Goal: Task Accomplishment & Management: Manage account settings

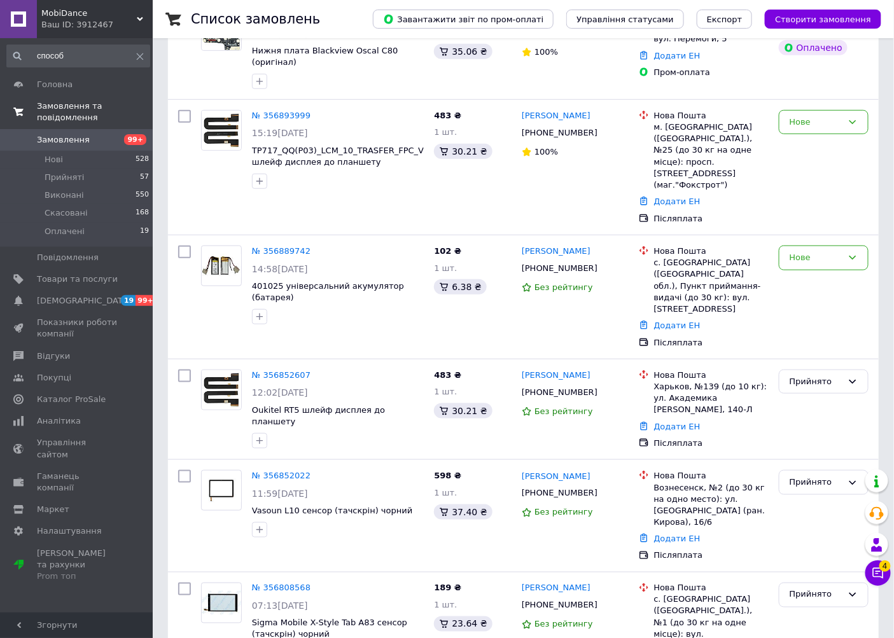
scroll to position [212, 0]
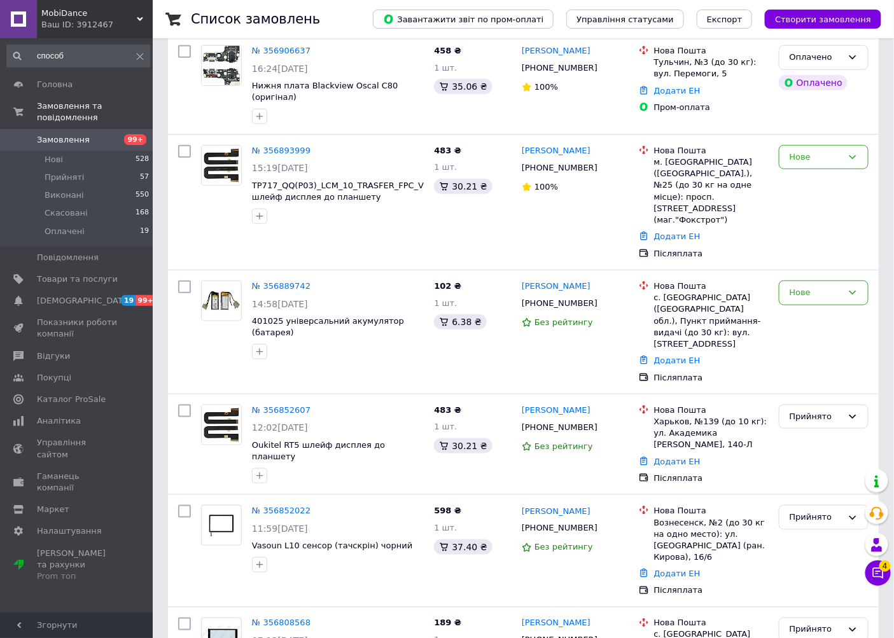
click at [73, 134] on span "Замовлення" at bounding box center [63, 139] width 53 height 11
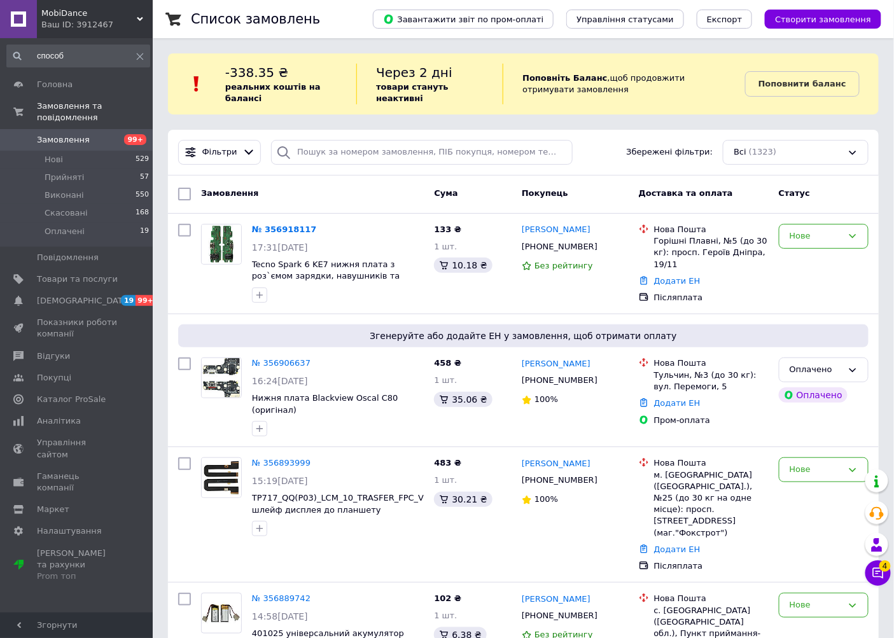
click at [68, 134] on span "Замовлення" at bounding box center [63, 139] width 53 height 11
click at [281, 359] on link "№ 356906637" at bounding box center [281, 363] width 59 height 10
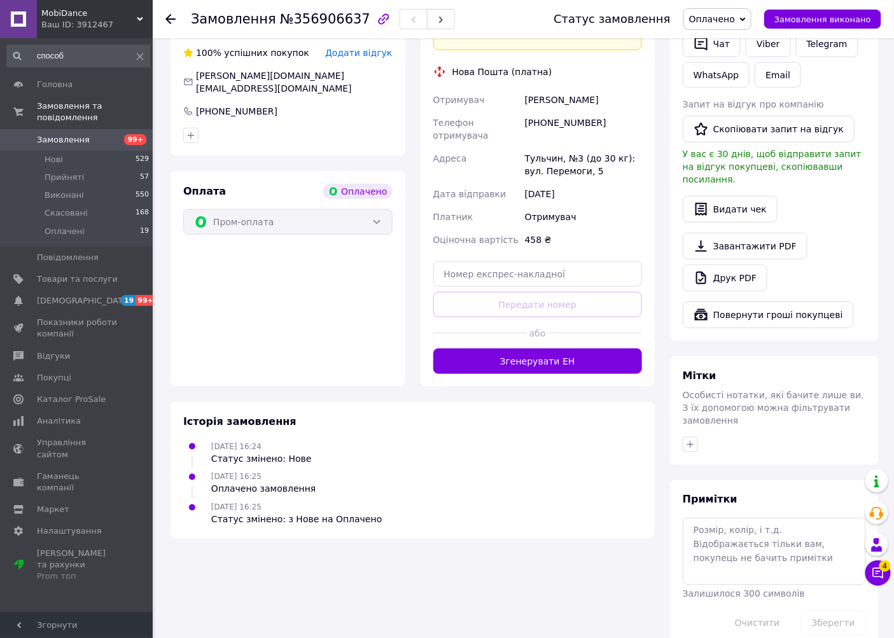
scroll to position [329, 0]
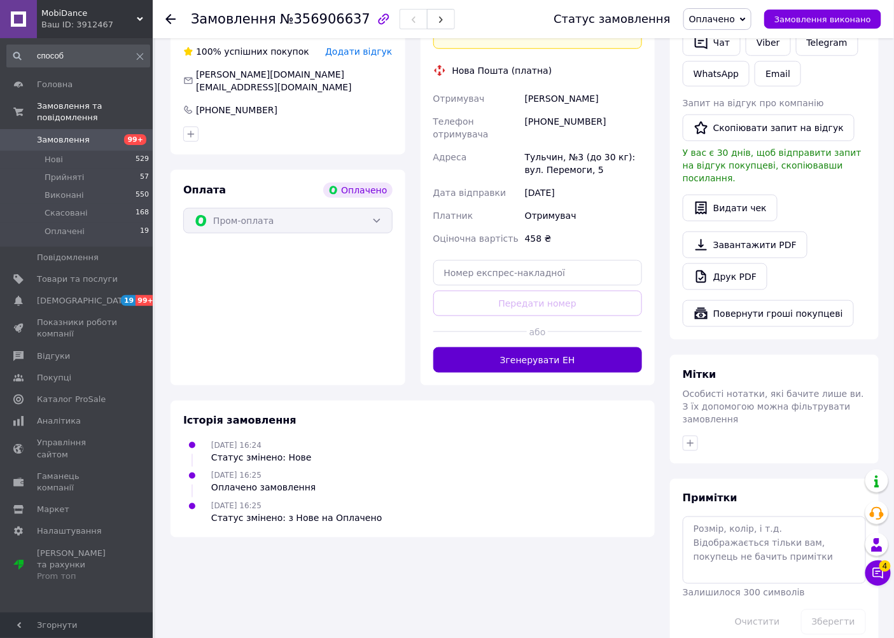
click at [473, 347] on button "Згенерувати ЕН" at bounding box center [537, 359] width 209 height 25
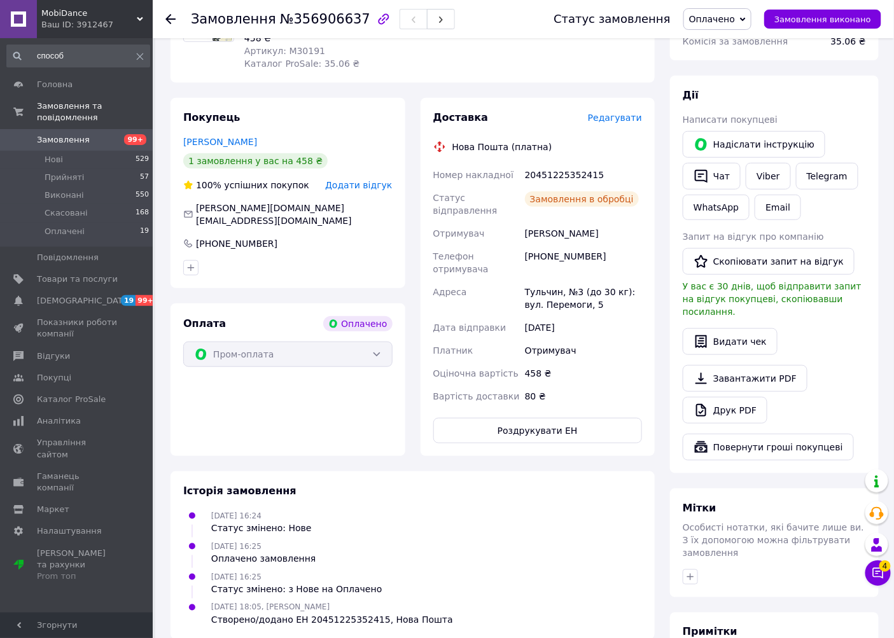
scroll to position [188, 0]
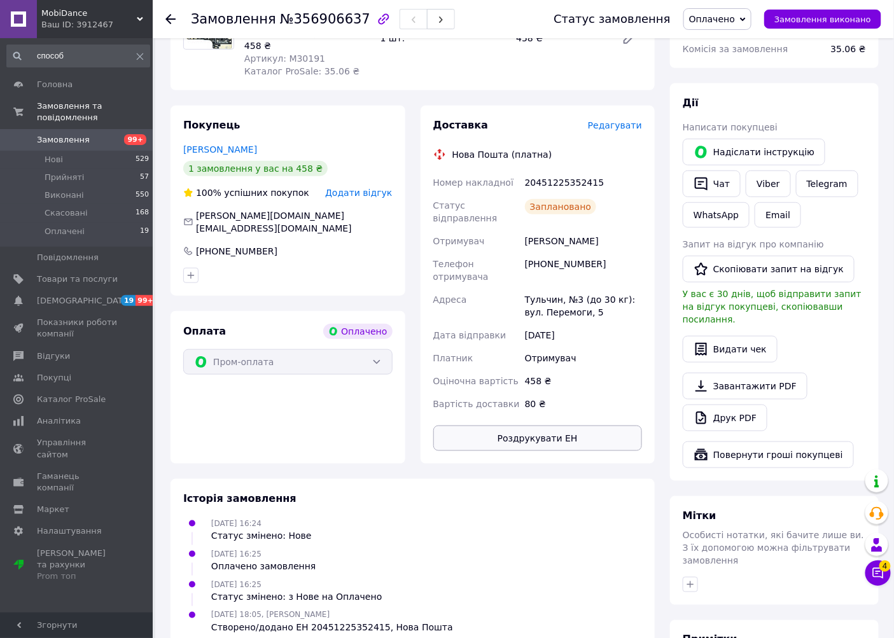
click at [539, 426] on button "Роздрукувати ЕН" at bounding box center [537, 438] width 209 height 25
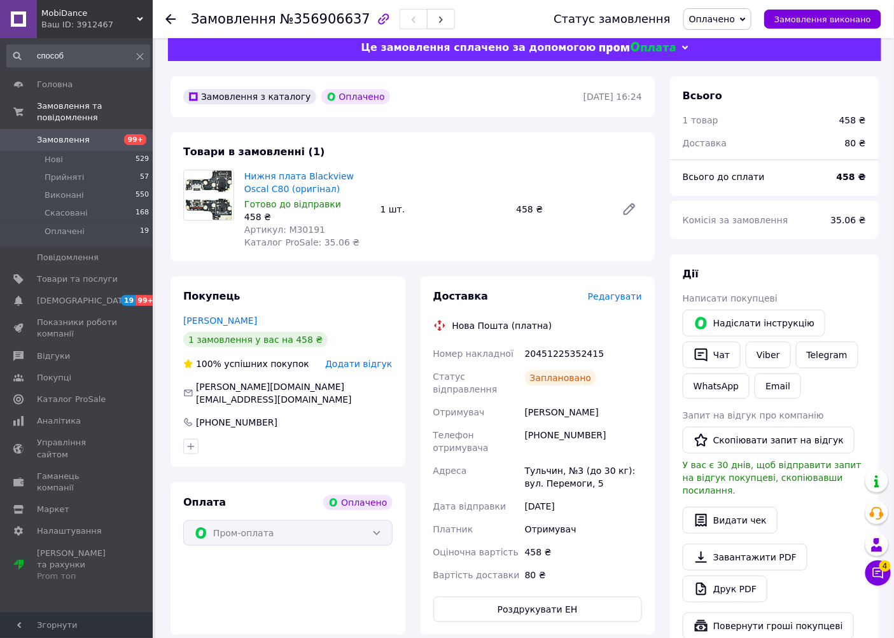
scroll to position [0, 0]
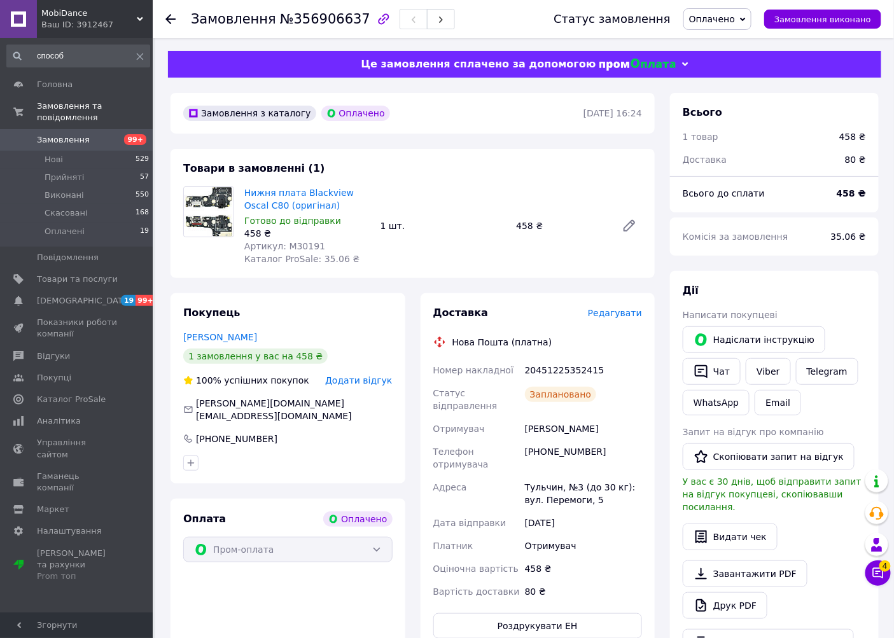
click at [59, 134] on span "Замовлення" at bounding box center [63, 139] width 53 height 11
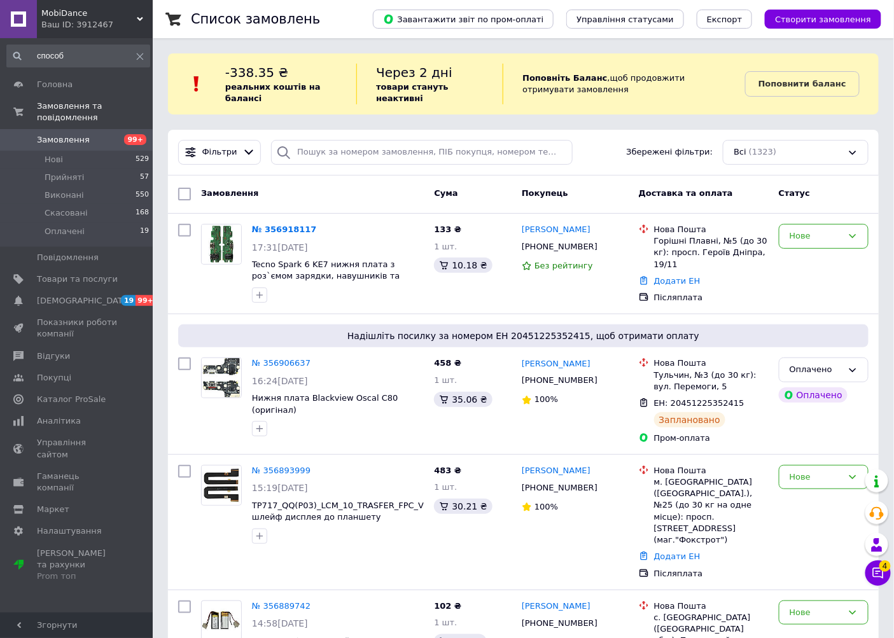
click at [89, 134] on span "Замовлення" at bounding box center [77, 139] width 81 height 11
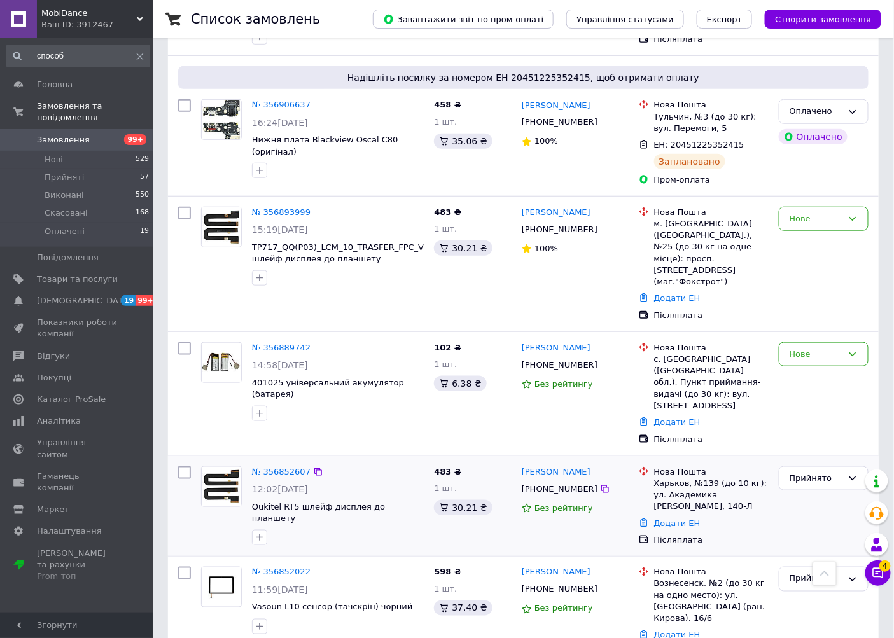
scroll to position [141, 0]
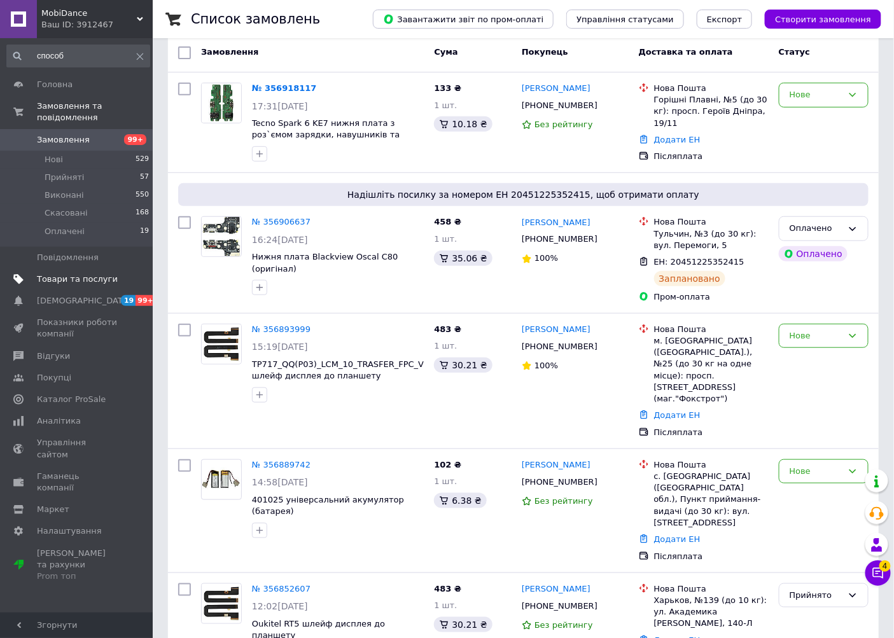
click at [53, 274] on span "Товари та послуги" at bounding box center [77, 279] width 81 height 11
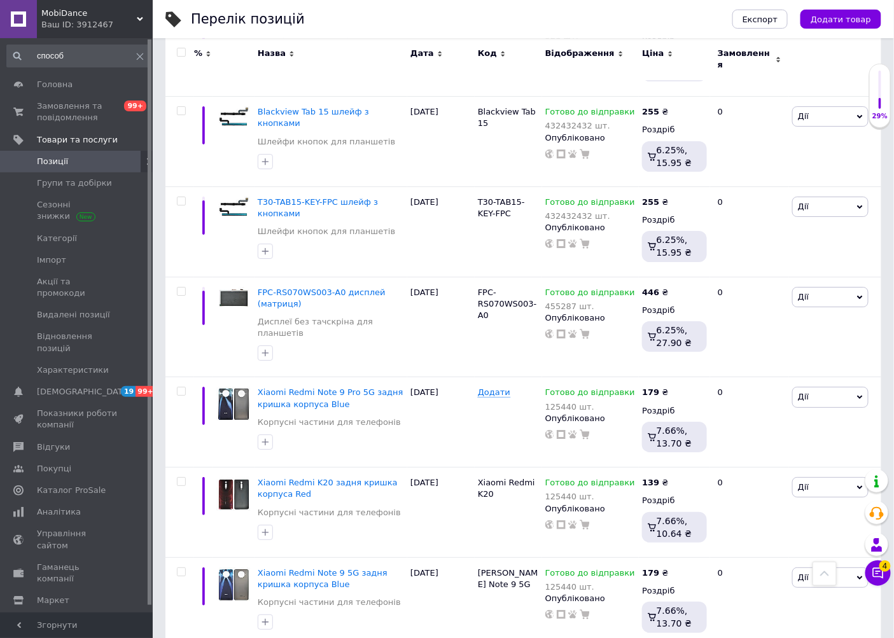
scroll to position [1478, 0]
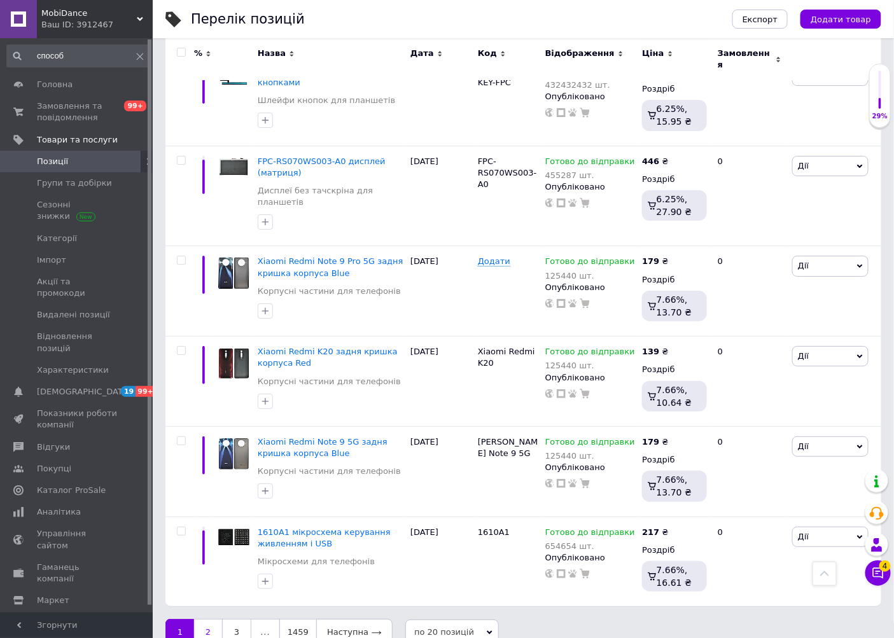
click at [206, 619] on link "2" at bounding box center [208, 632] width 28 height 27
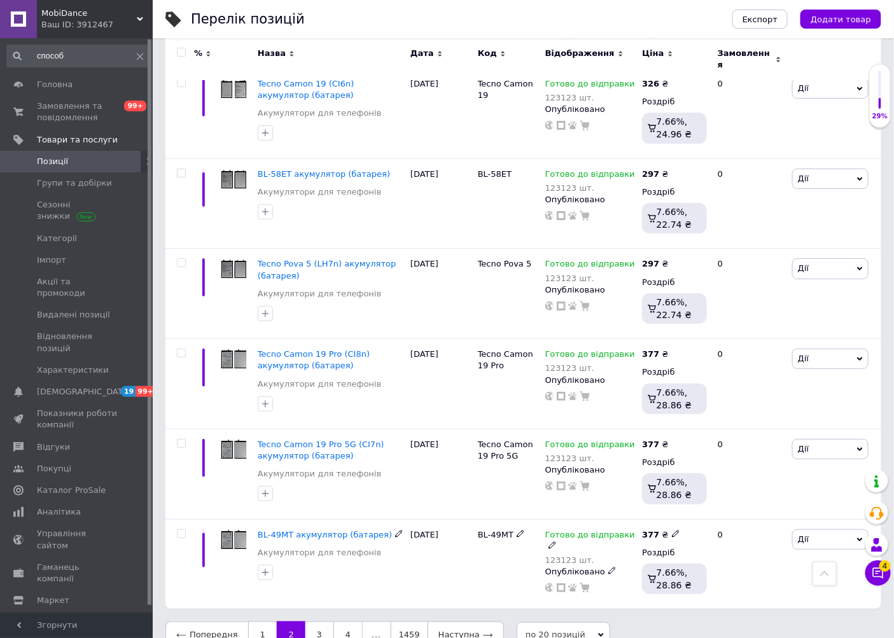
scroll to position [1489, 0]
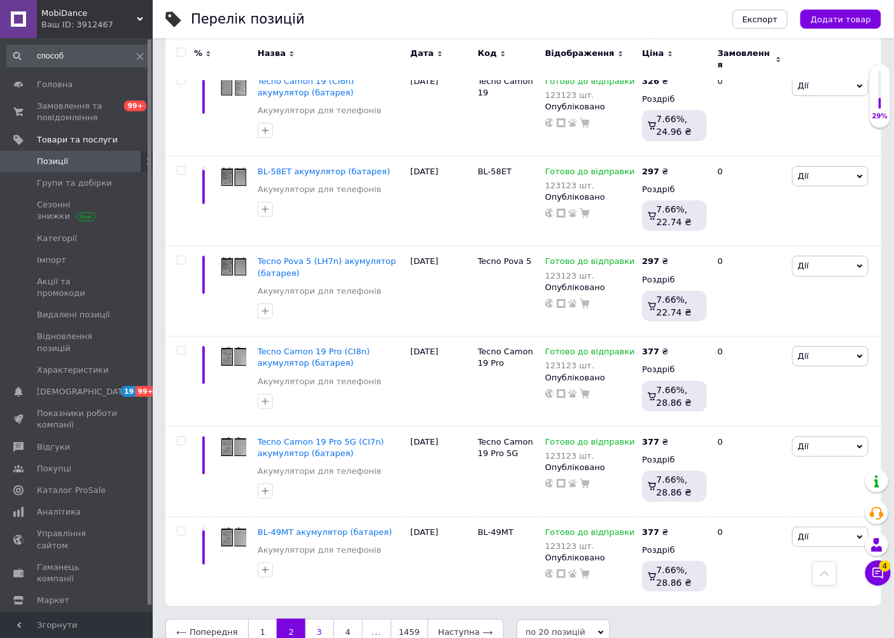
click at [322, 619] on link "3" at bounding box center [319, 632] width 28 height 27
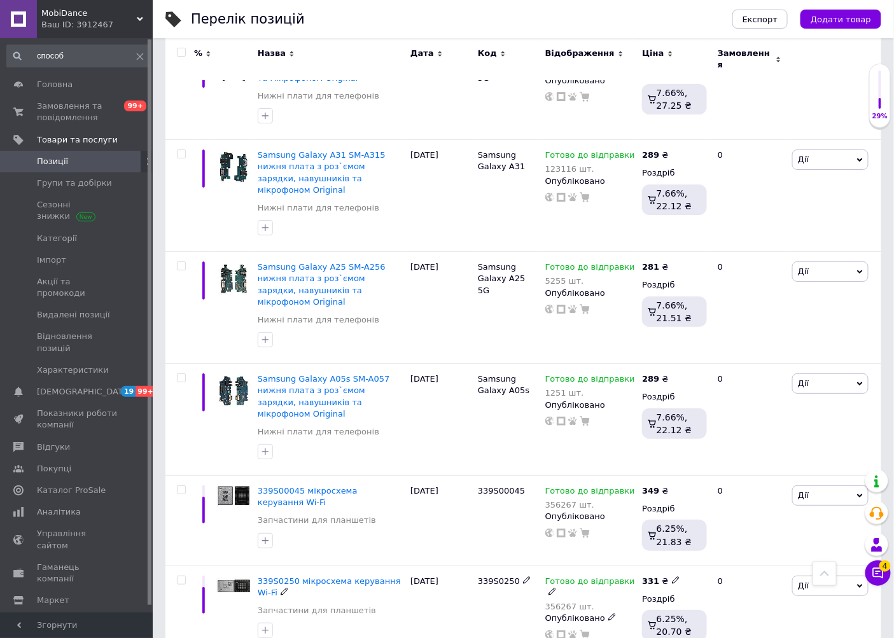
scroll to position [1562, 0]
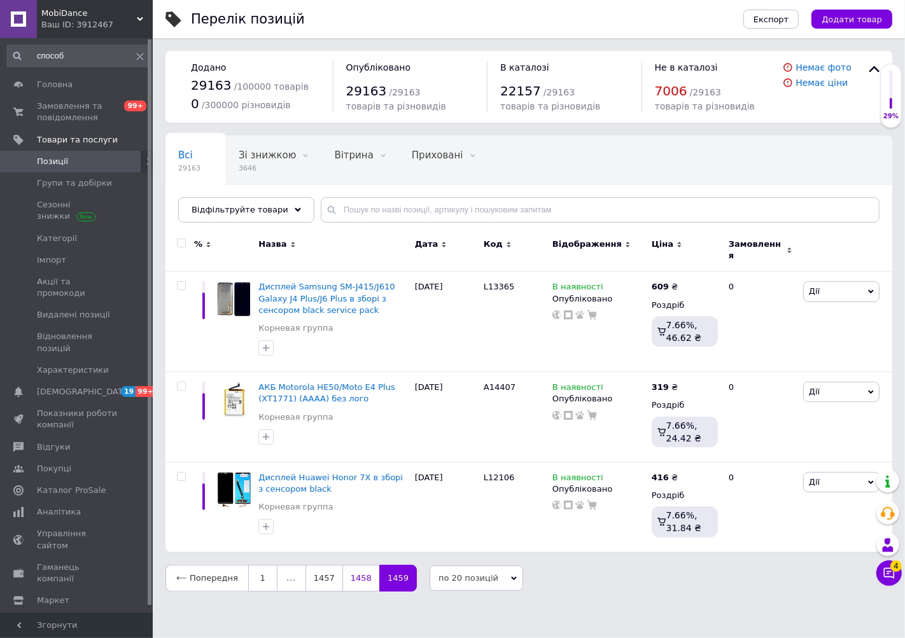
click at [345, 577] on link "1458" at bounding box center [360, 578] width 37 height 27
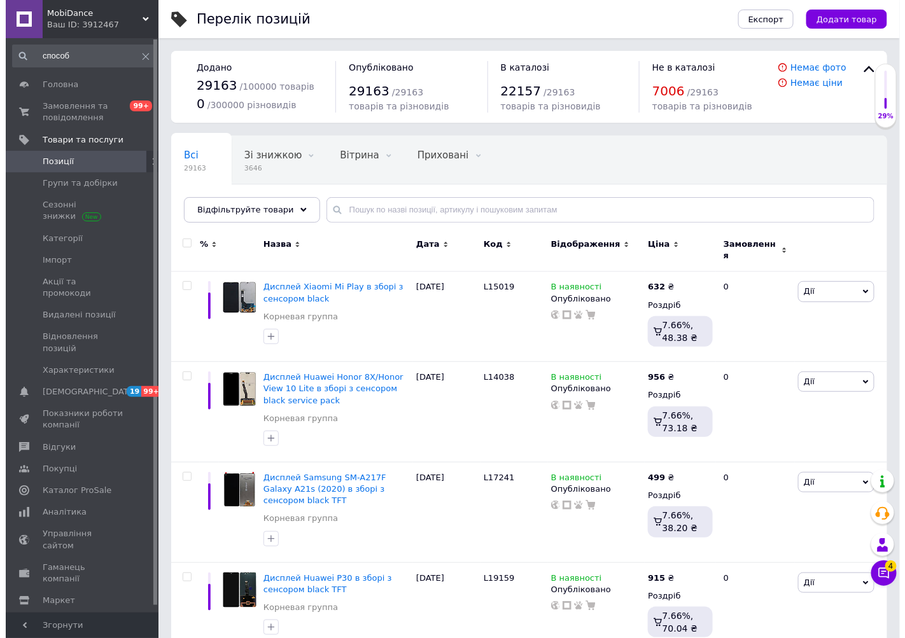
scroll to position [7, 0]
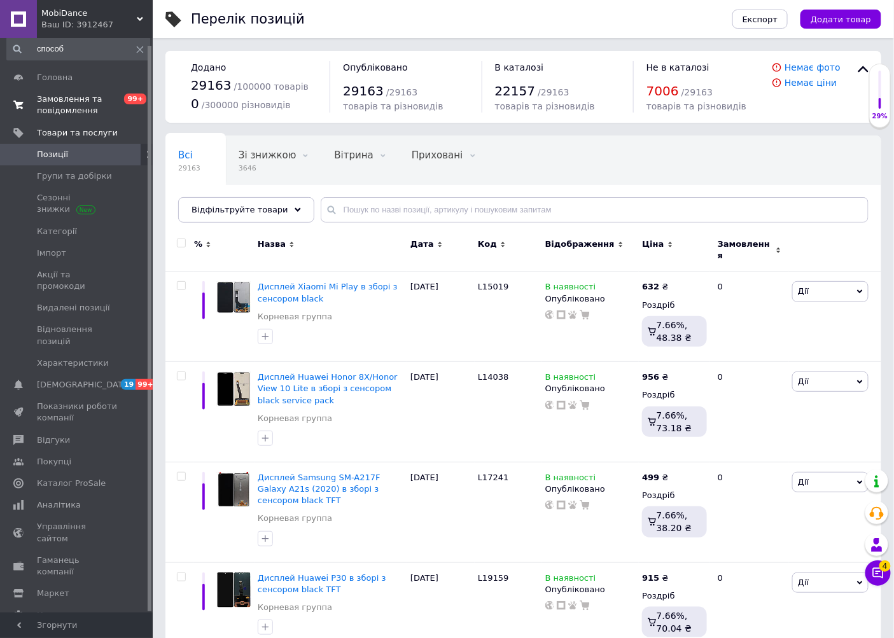
click at [49, 113] on span "Замовлення та повідомлення" at bounding box center [77, 105] width 81 height 23
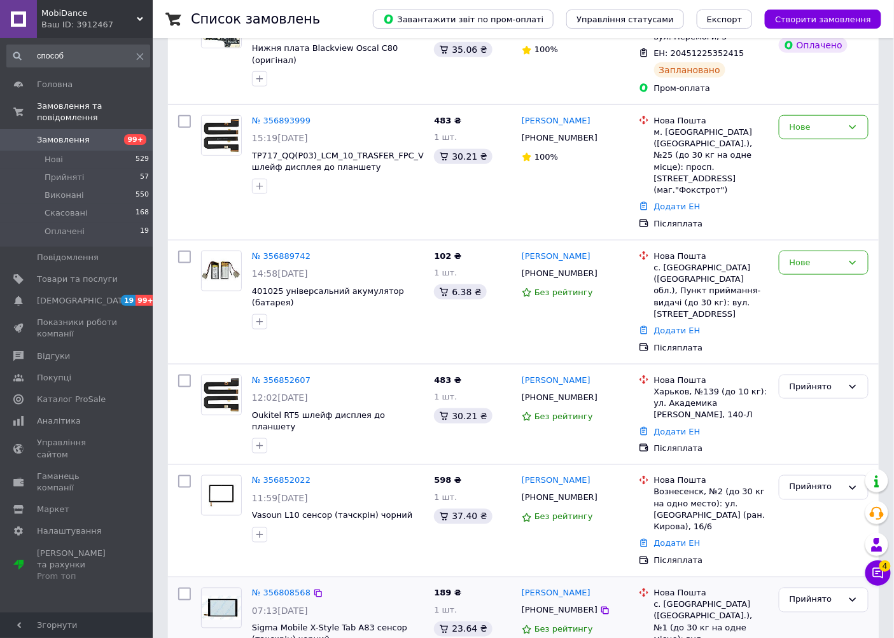
scroll to position [565, 0]
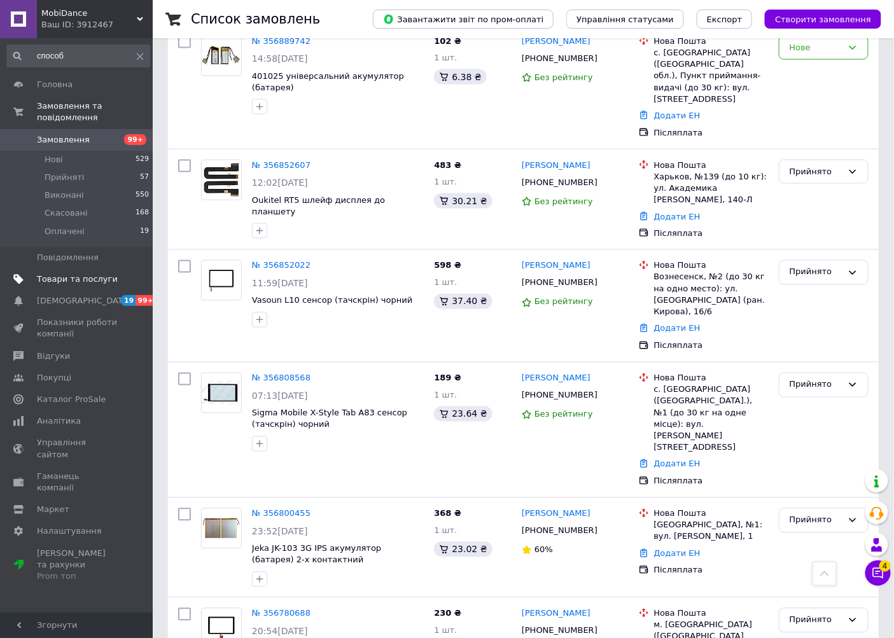
click at [77, 274] on span "Товари та послуги" at bounding box center [77, 279] width 81 height 11
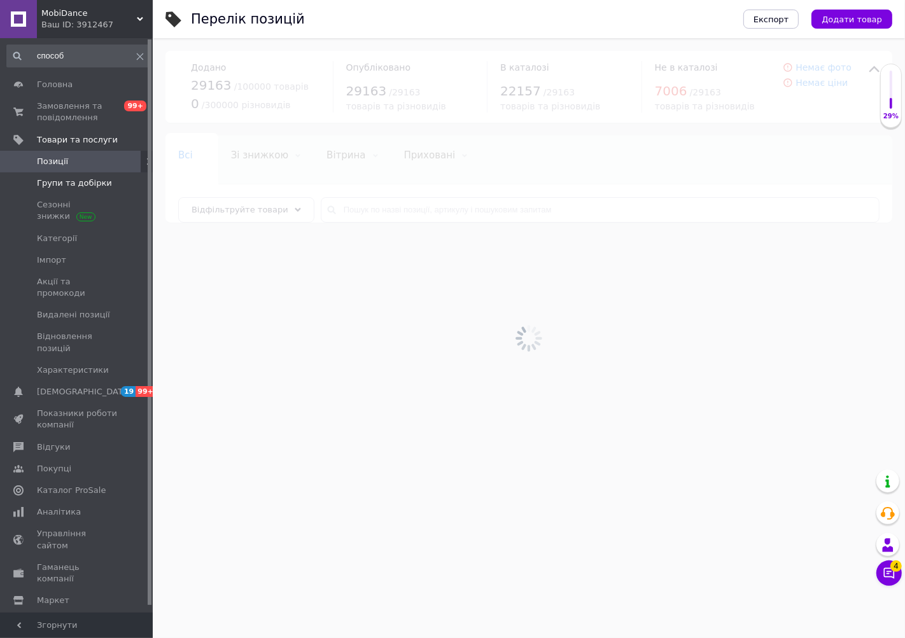
click at [76, 181] on span "Групи та добірки" at bounding box center [74, 182] width 75 height 11
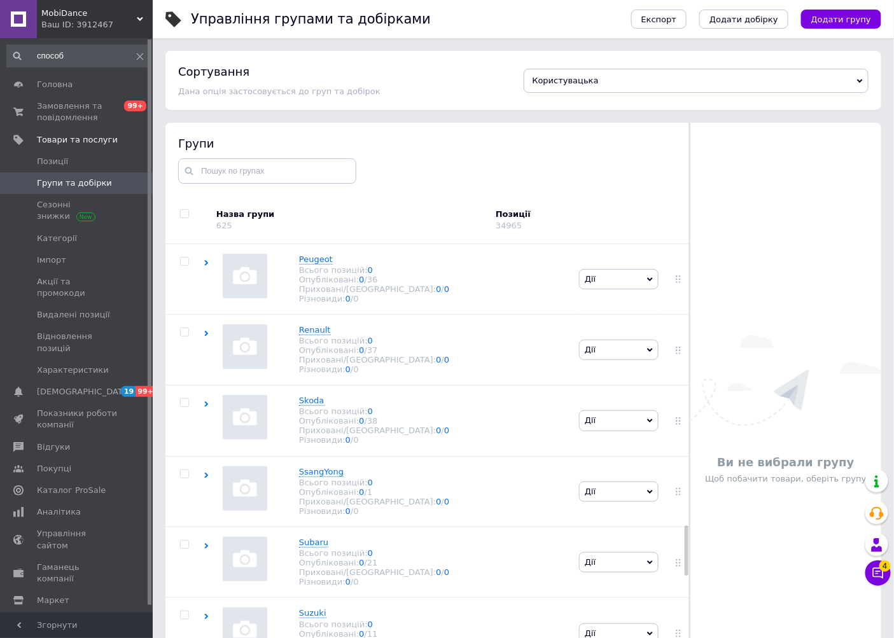
scroll to position [2064, 0]
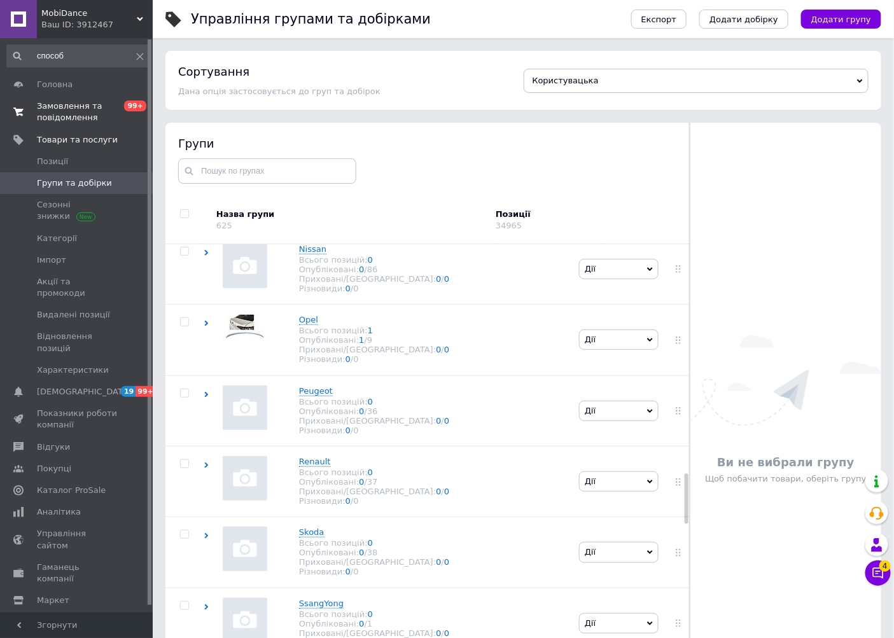
click at [67, 118] on span "Замовлення та повідомлення" at bounding box center [77, 112] width 81 height 23
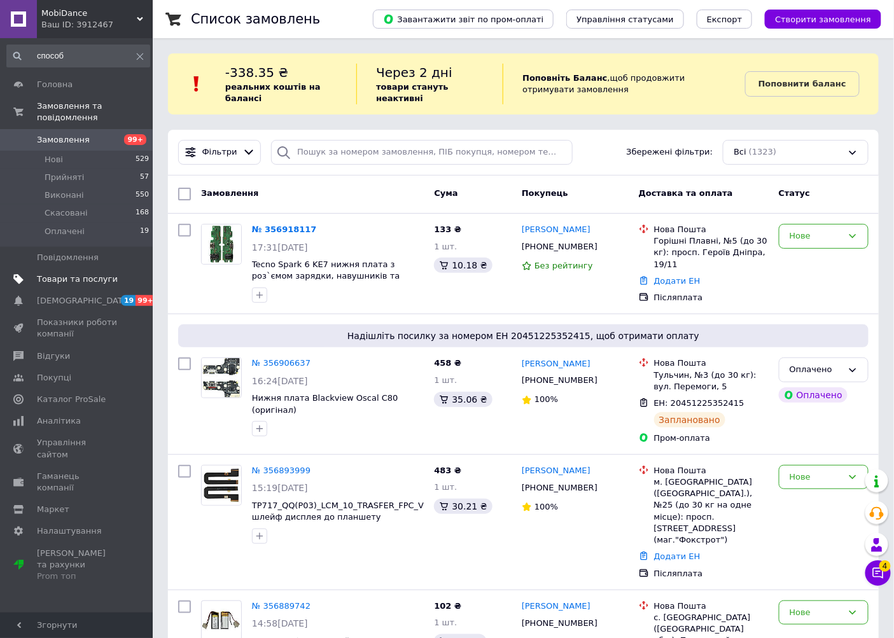
click at [94, 274] on span "Товари та послуги" at bounding box center [77, 279] width 81 height 11
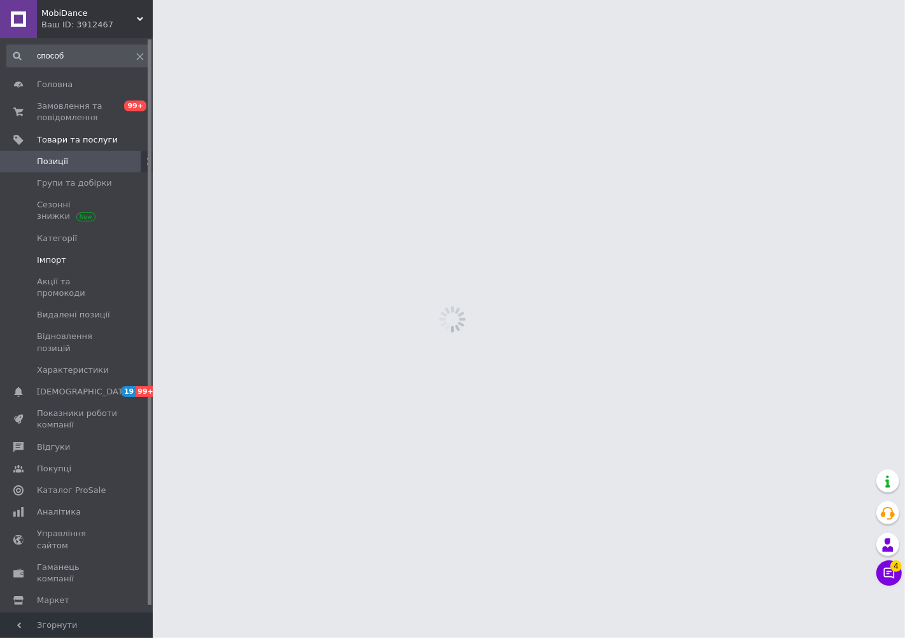
click at [77, 263] on span "Імпорт" at bounding box center [77, 259] width 81 height 11
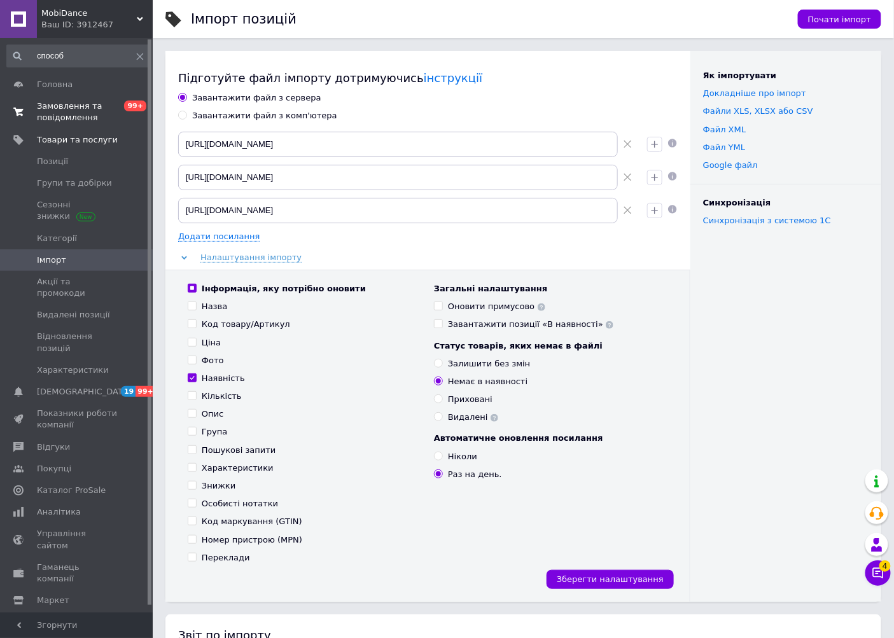
click at [77, 111] on span "Замовлення та повідомлення" at bounding box center [77, 112] width 81 height 23
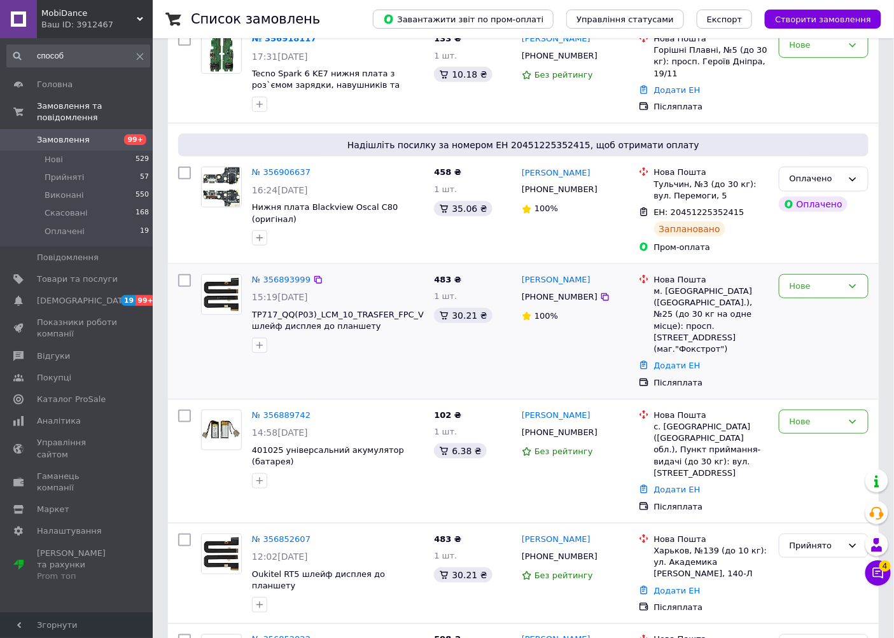
scroll to position [212, 0]
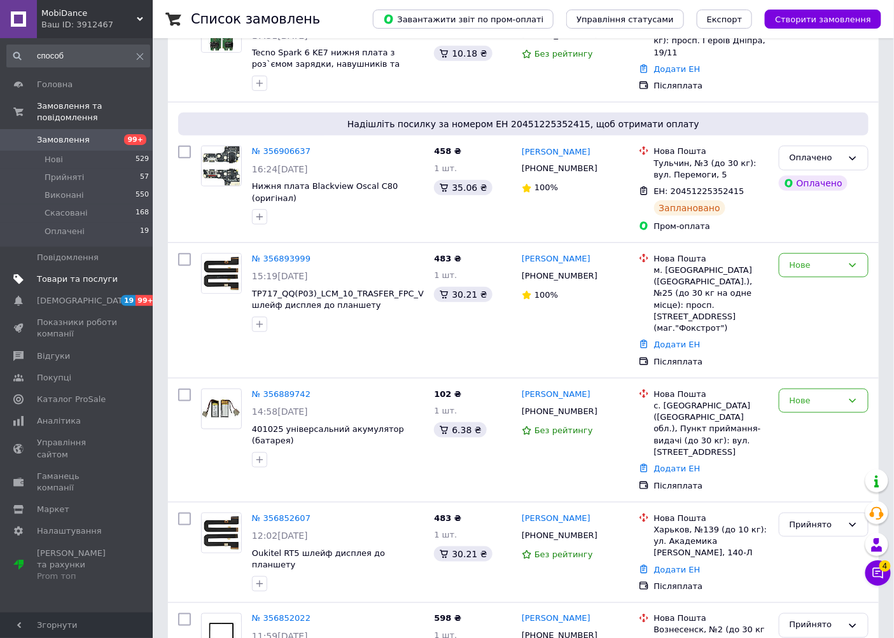
click at [92, 274] on span "Товари та послуги" at bounding box center [77, 279] width 81 height 11
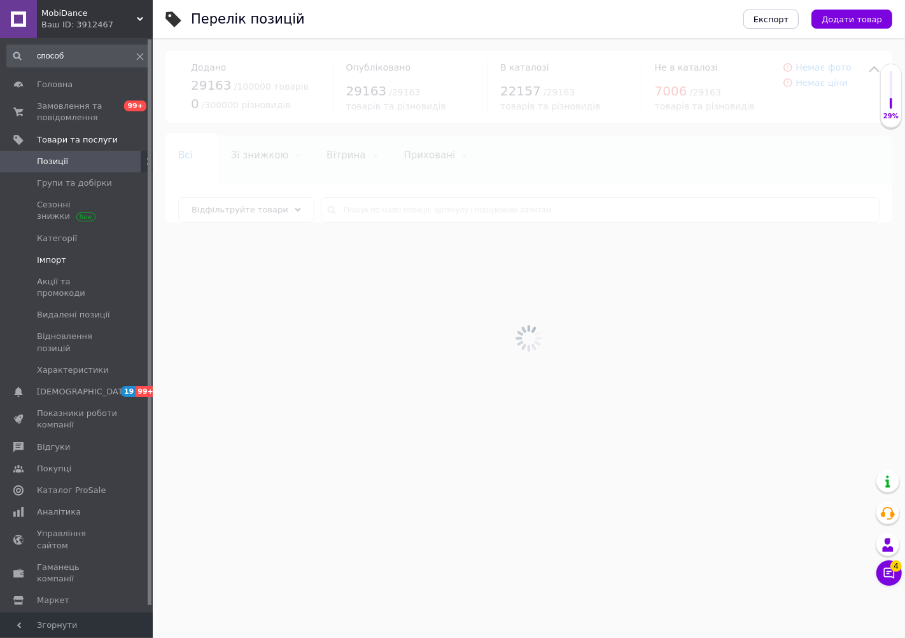
click at [70, 259] on span "Імпорт" at bounding box center [77, 259] width 81 height 11
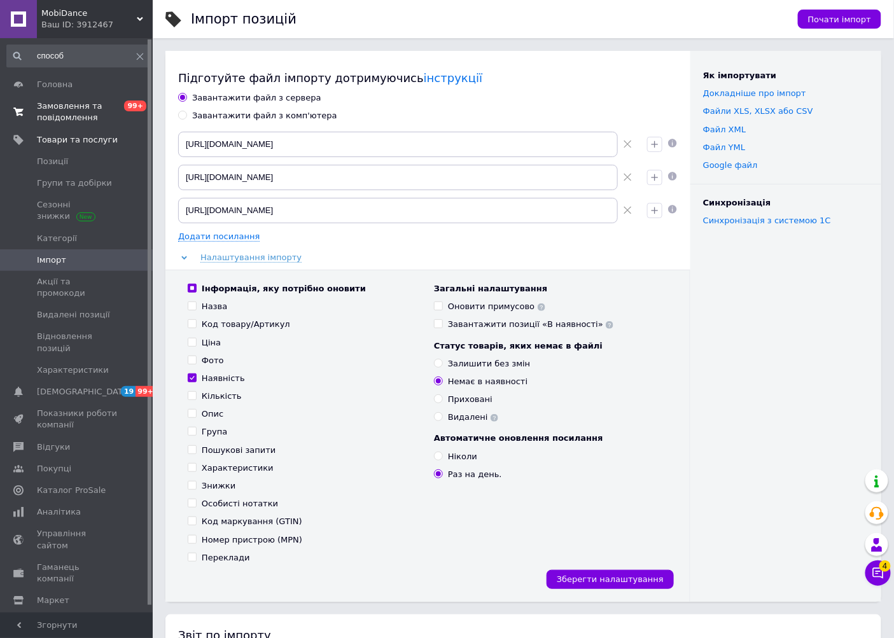
click at [73, 105] on span "Замовлення та повідомлення" at bounding box center [77, 112] width 81 height 23
